Goal: Information Seeking & Learning: Learn about a topic

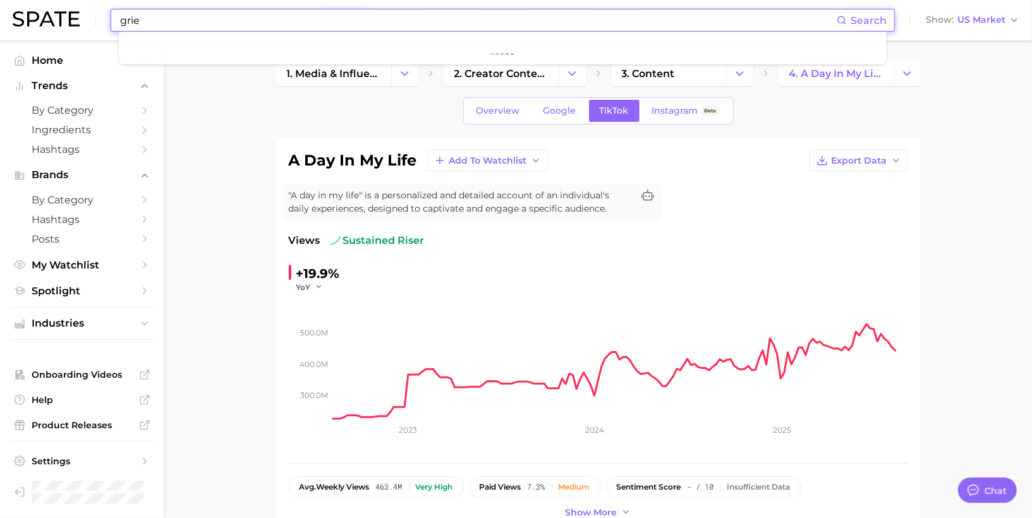
type input "grief"
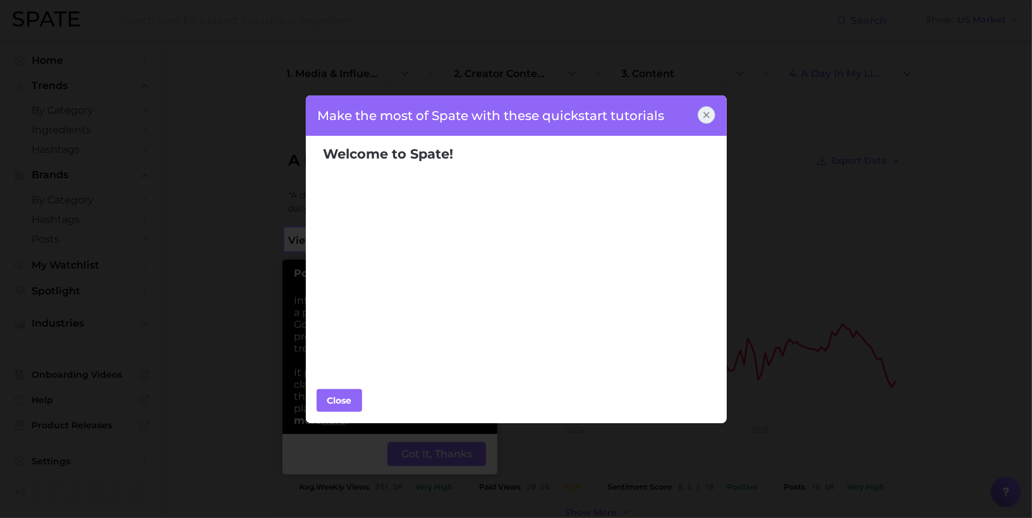
click at [708, 114] on icon at bounding box center [706, 115] width 5 height 5
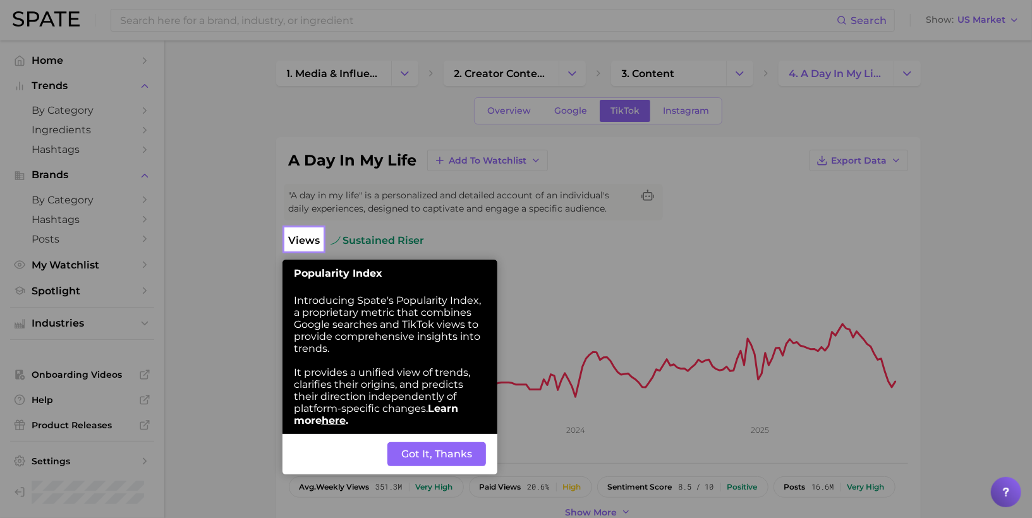
click at [455, 444] on div "Back Got It, Thanks" at bounding box center [390, 454] width 215 height 40
click at [455, 458] on button "Got It, Thanks" at bounding box center [437, 455] width 99 height 24
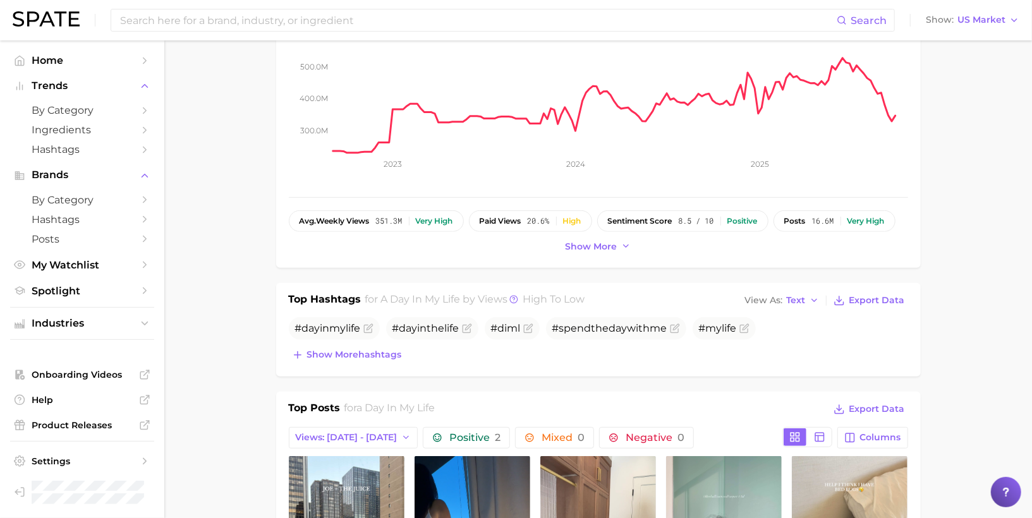
scroll to position [267, 0]
click at [286, 14] on input at bounding box center [478, 19] width 718 height 21
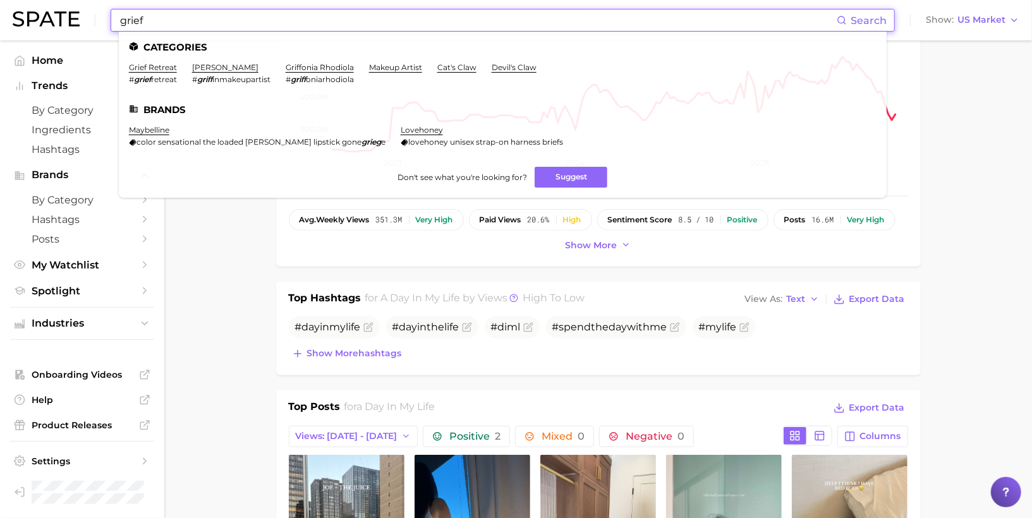
click at [119, 20] on input "grief" at bounding box center [478, 19] width 718 height 21
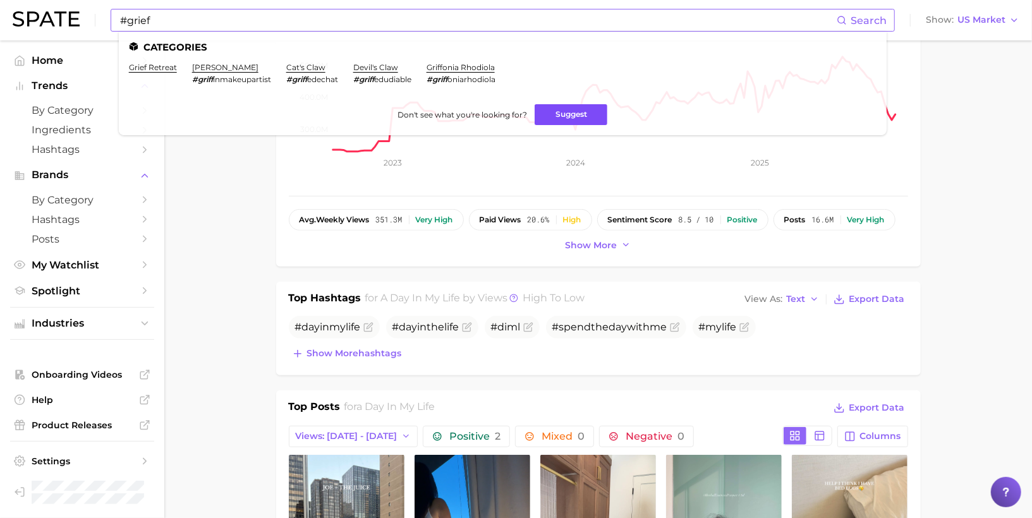
click at [563, 111] on button "Suggest" at bounding box center [571, 114] width 73 height 21
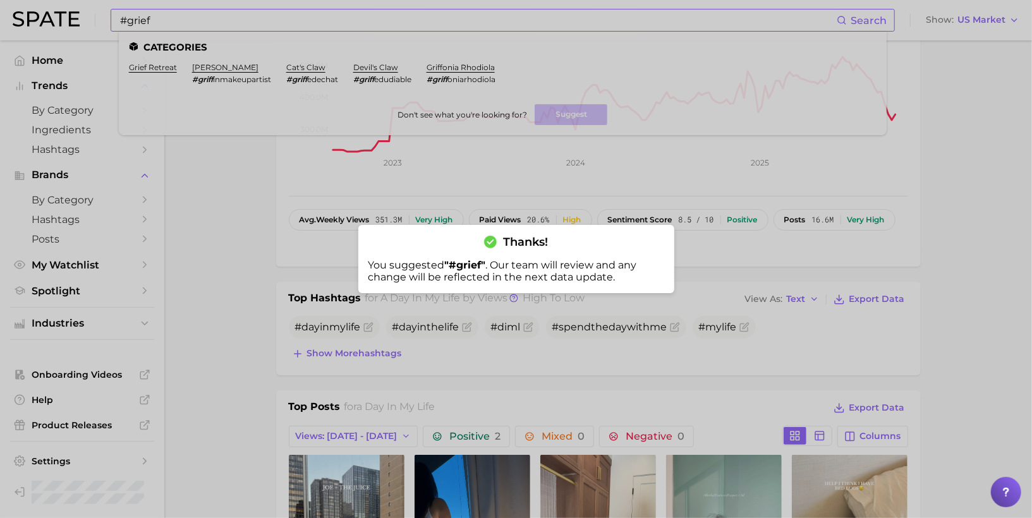
click at [345, 17] on div at bounding box center [516, 259] width 1032 height 518
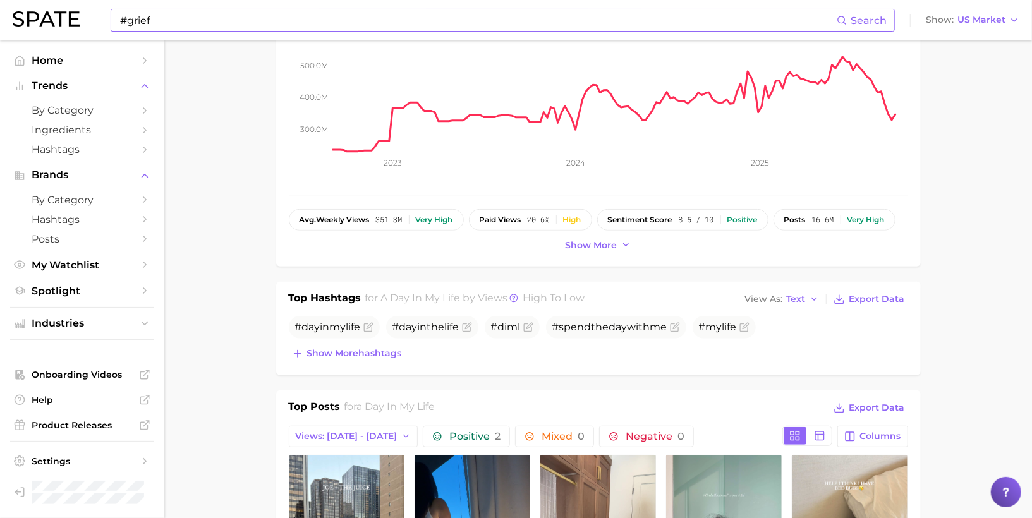
click at [345, 17] on input "#grief" at bounding box center [478, 19] width 718 height 21
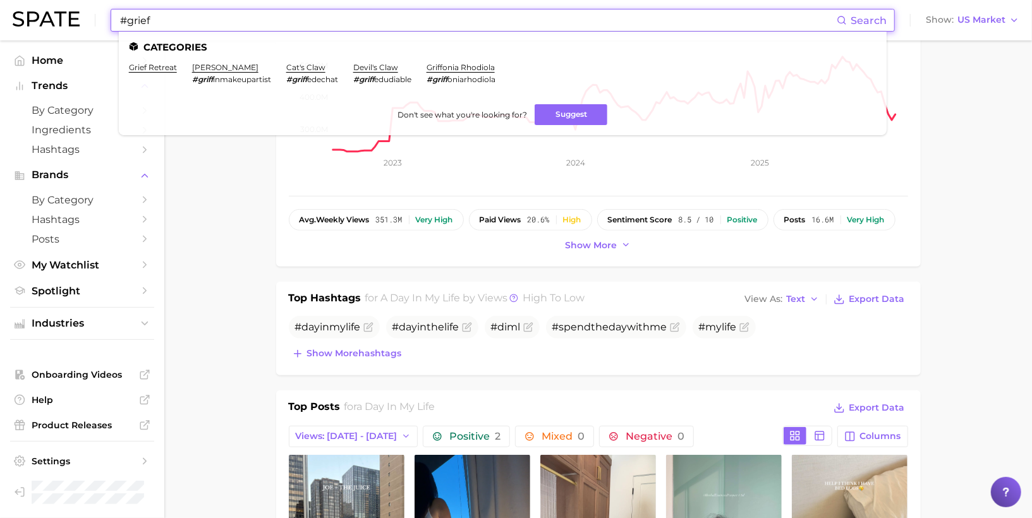
click at [345, 17] on input "#grief" at bounding box center [478, 19] width 718 height 21
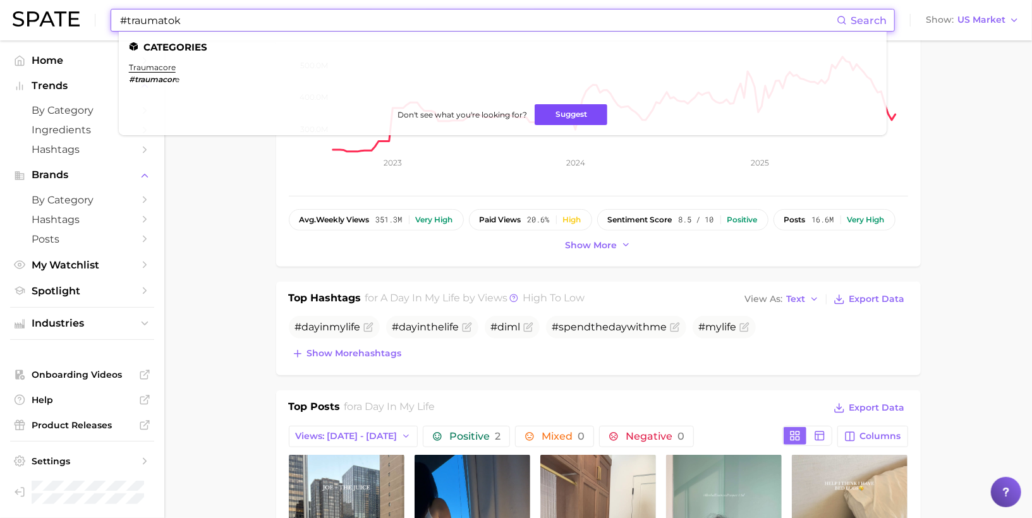
type input "#traumatok"
click at [558, 111] on button "Suggest" at bounding box center [571, 114] width 73 height 21
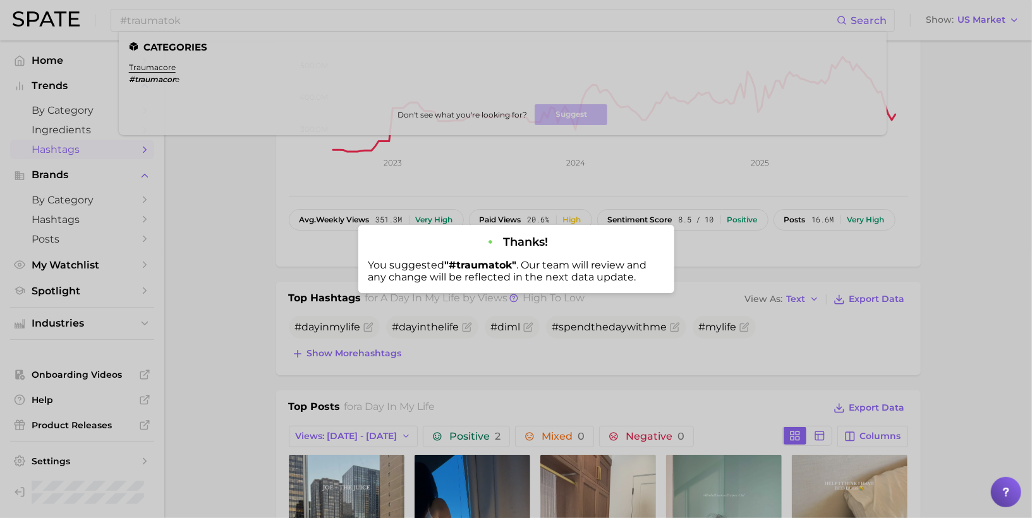
click at [75, 150] on div at bounding box center [516, 259] width 1032 height 518
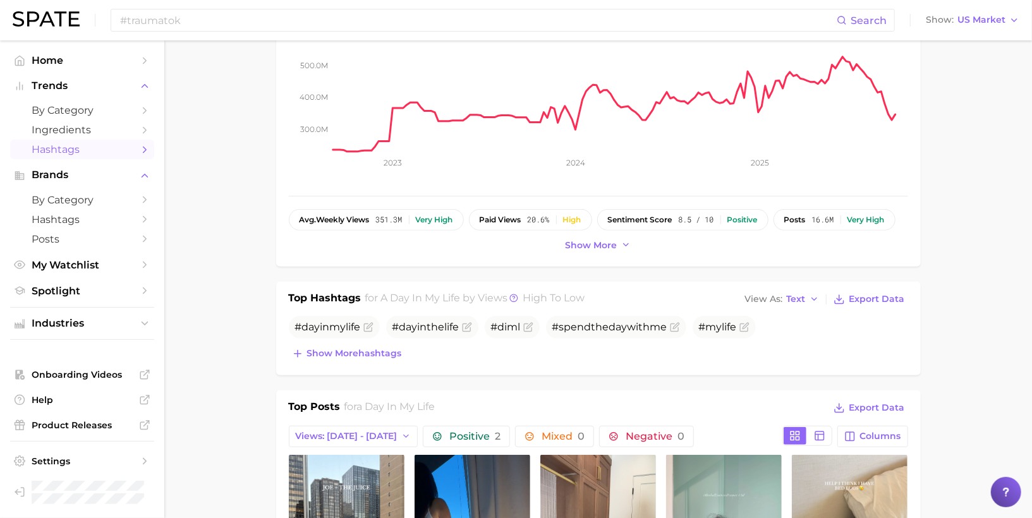
click at [135, 145] on link "Hashtags" at bounding box center [82, 150] width 144 height 20
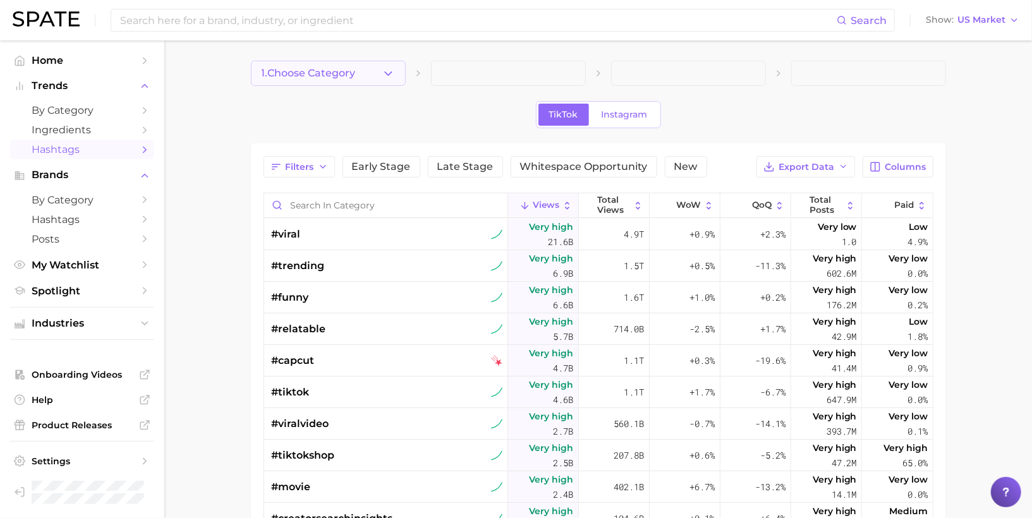
click at [377, 76] on button "1. Choose Category" at bounding box center [328, 73] width 155 height 25
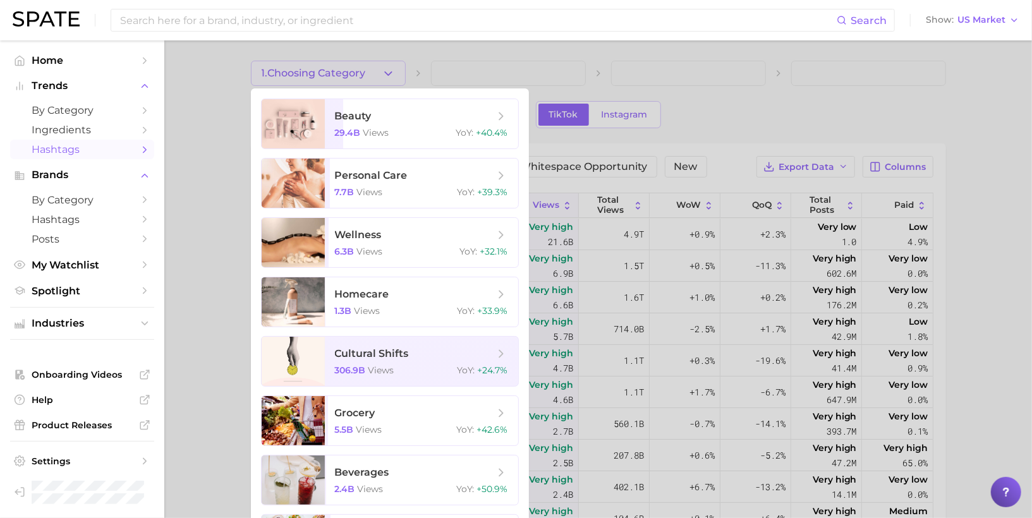
click at [216, 305] on div at bounding box center [516, 259] width 1032 height 518
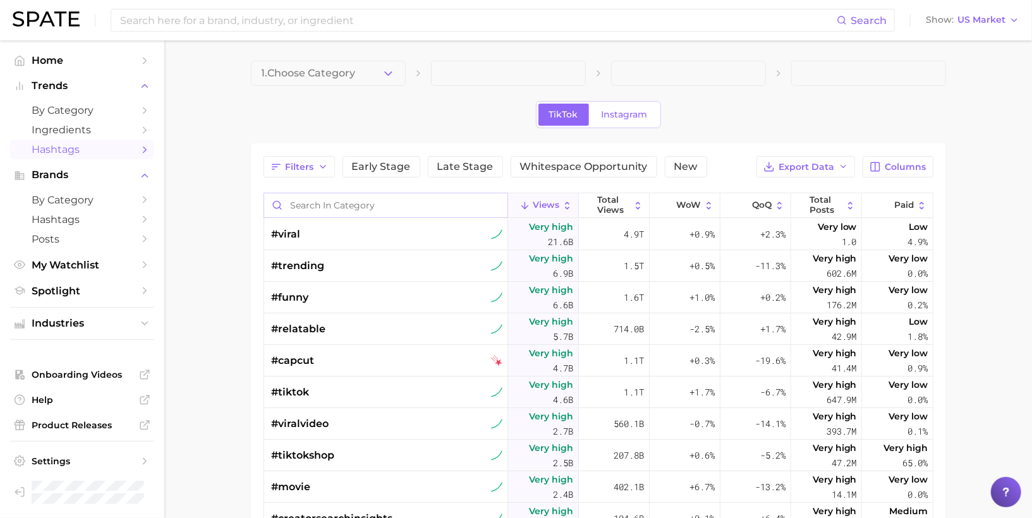
click at [353, 201] on input "Search in category" at bounding box center [385, 205] width 243 height 24
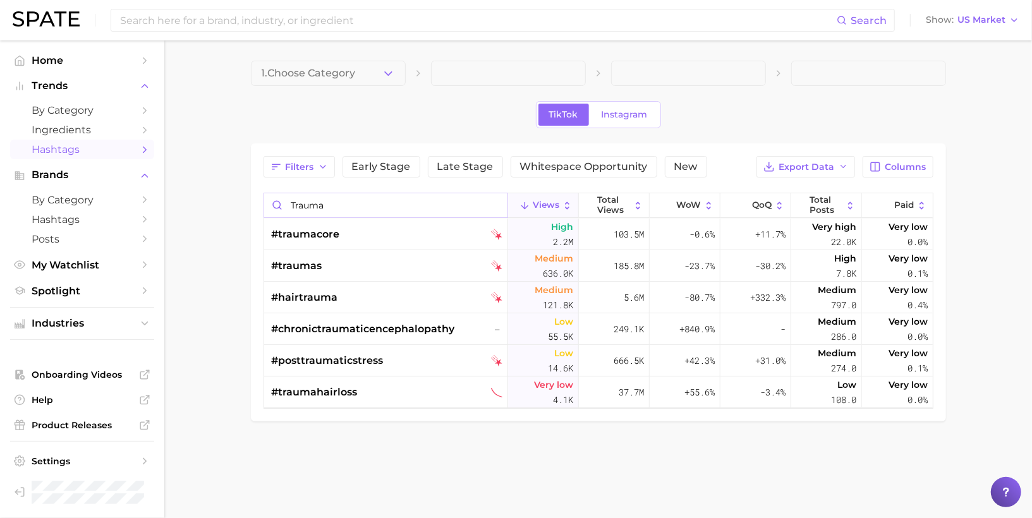
click at [303, 207] on input "trauma" at bounding box center [385, 205] width 243 height 24
type input "grief"
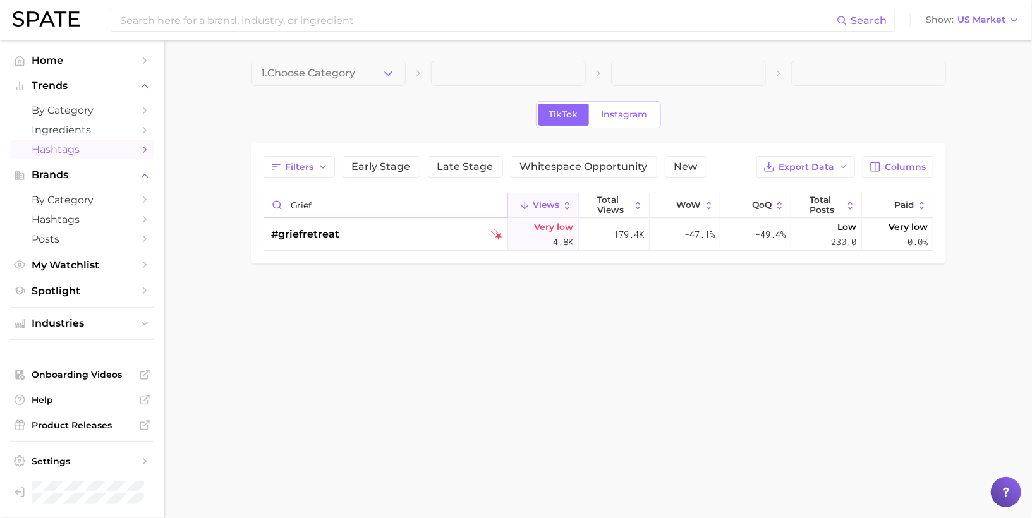
click at [495, 204] on input "grief" at bounding box center [385, 205] width 243 height 24
